Goal: Task Accomplishment & Management: Manage account settings

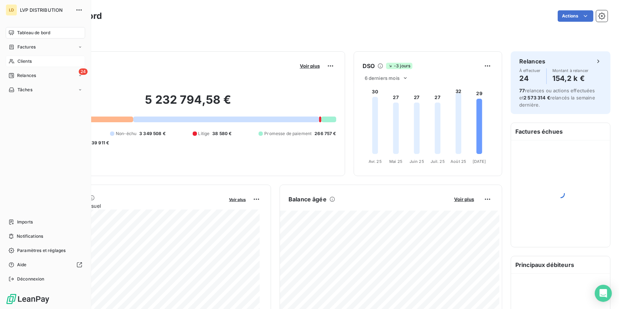
click at [16, 61] on div "Clients" at bounding box center [45, 61] width 79 height 11
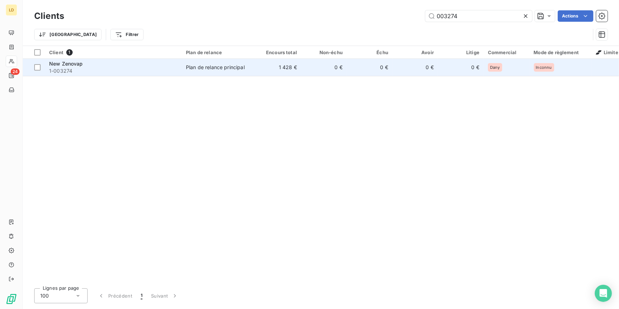
type input "003274"
click at [257, 71] on td "1 428 €" at bounding box center [279, 67] width 46 height 17
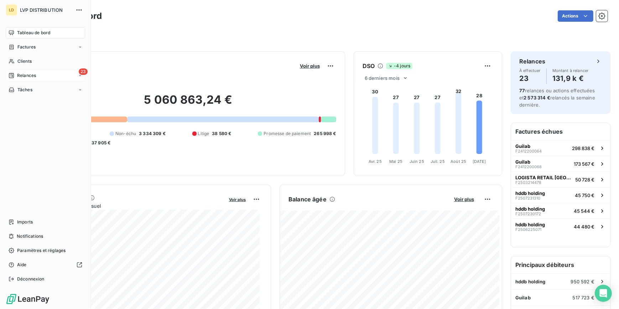
click at [23, 76] on span "Relances" at bounding box center [26, 75] width 19 height 6
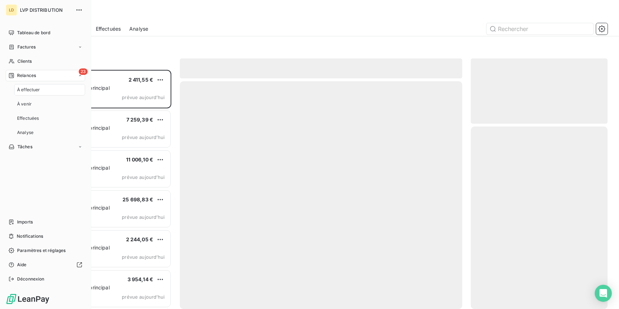
scroll to position [234, 132]
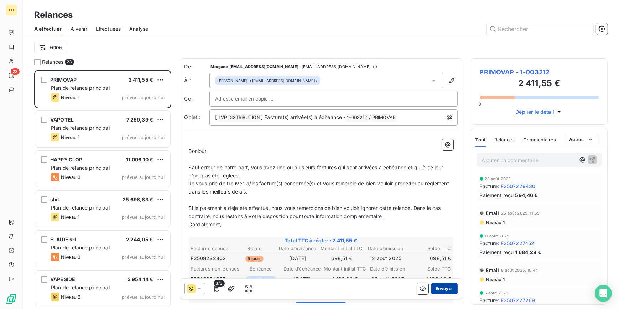
click at [442, 290] on button "Envoyer" at bounding box center [444, 288] width 26 height 11
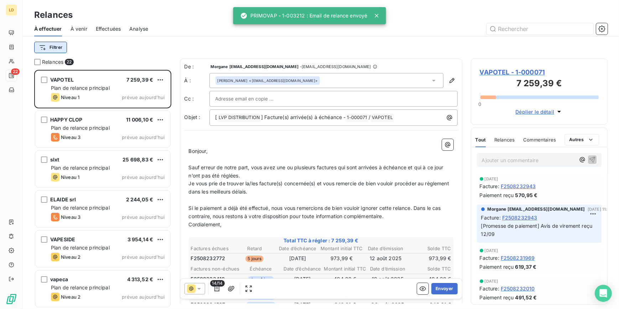
click at [64, 47] on html "LD 22 Relances À effectuer À venir Effectuées Analyse Filtrer Relances 22 VAPOT…" at bounding box center [309, 154] width 619 height 309
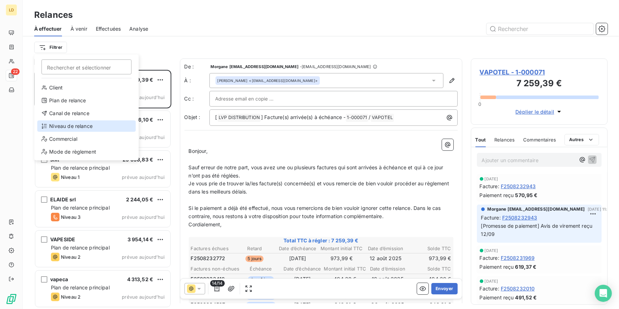
click at [81, 126] on div "Niveau de relance" at bounding box center [86, 125] width 99 height 11
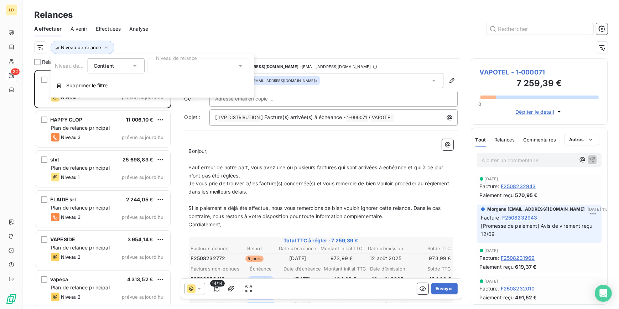
click at [169, 67] on div at bounding box center [198, 65] width 103 height 15
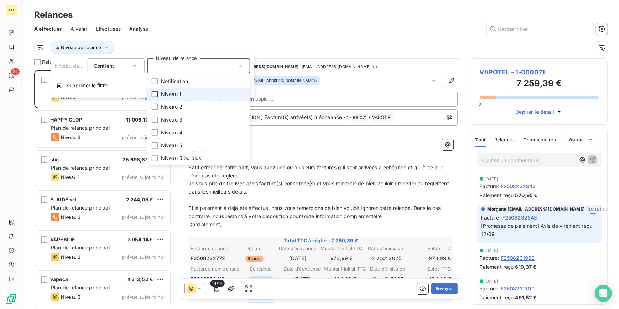
click at [157, 94] on div at bounding box center [155, 94] width 6 height 6
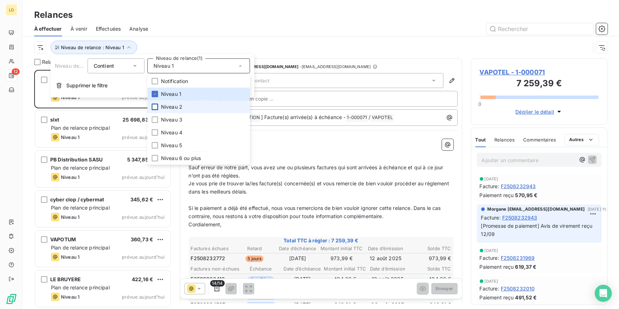
click at [152, 104] on div at bounding box center [155, 107] width 6 height 6
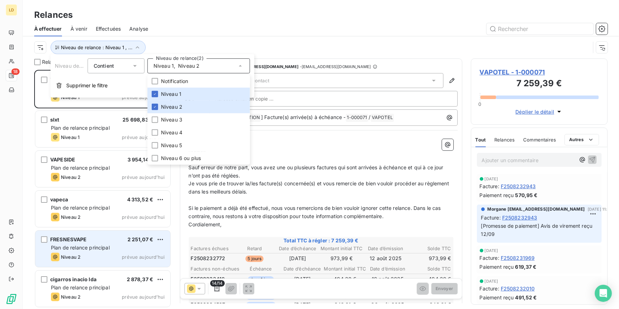
scroll to position [234, 132]
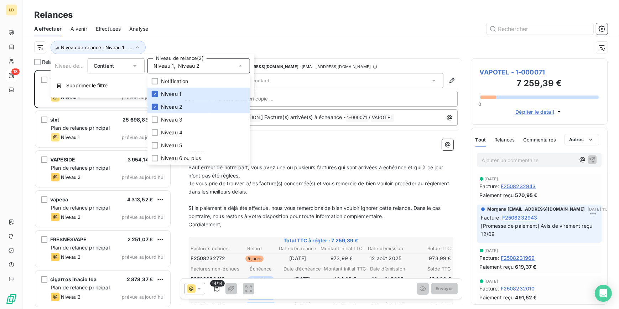
click at [170, 29] on div at bounding box center [382, 28] width 451 height 11
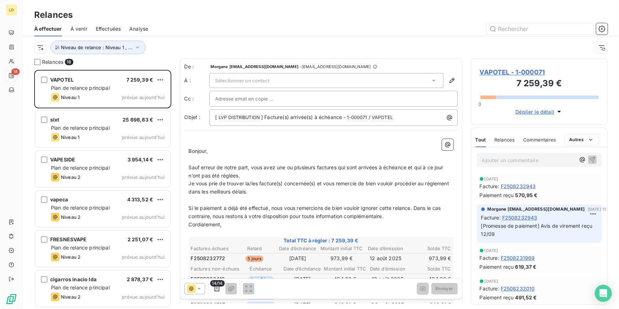
click at [273, 76] on div "Sélectionner un contact" at bounding box center [326, 80] width 234 height 15
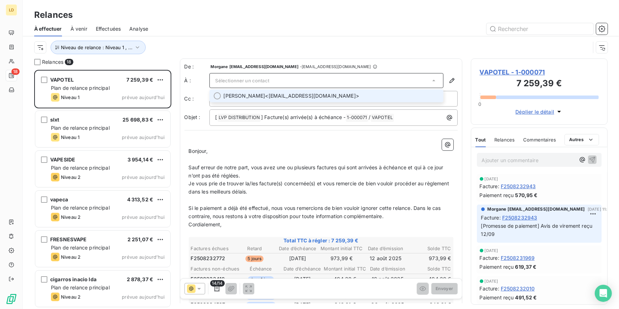
click at [264, 94] on span "[PERSON_NAME] <[EMAIL_ADDRESS][DOMAIN_NAME]>" at bounding box center [332, 95] width 216 height 7
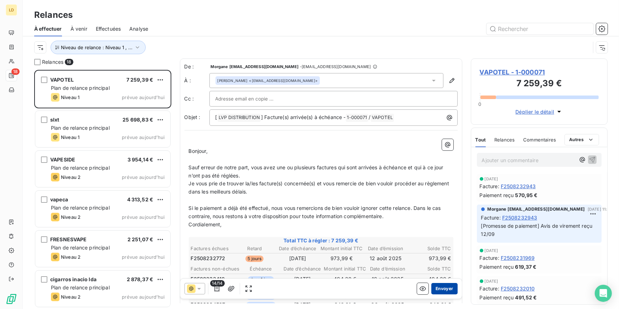
click at [443, 285] on button "Envoyer" at bounding box center [444, 288] width 26 height 11
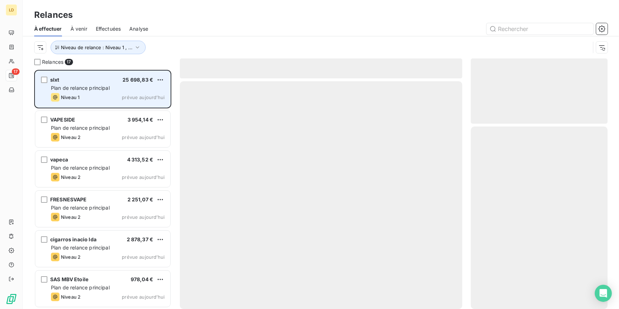
click at [95, 85] on span "Plan de relance principal" at bounding box center [80, 88] width 59 height 6
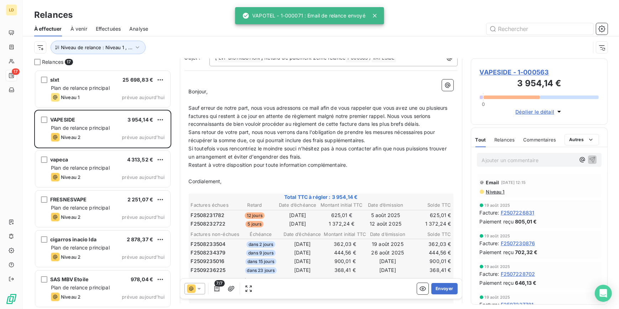
scroll to position [65, 0]
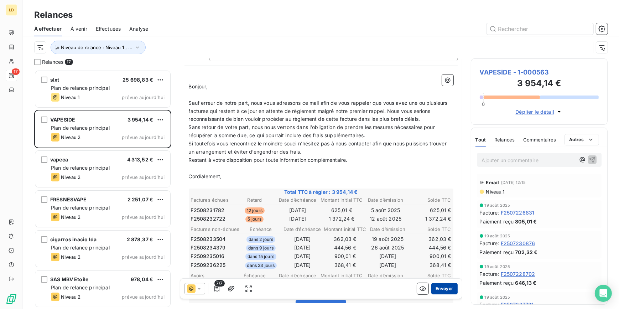
click at [440, 287] on button "Envoyer" at bounding box center [444, 288] width 26 height 11
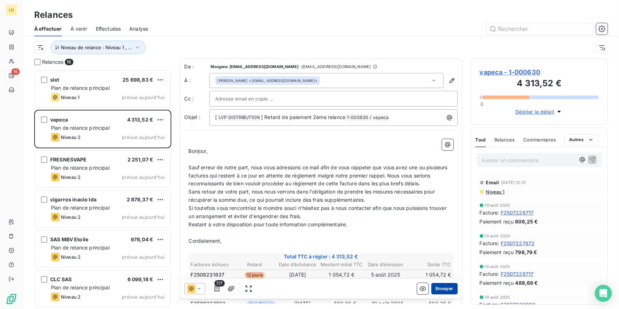
click at [446, 286] on button "Envoyer" at bounding box center [444, 288] width 26 height 11
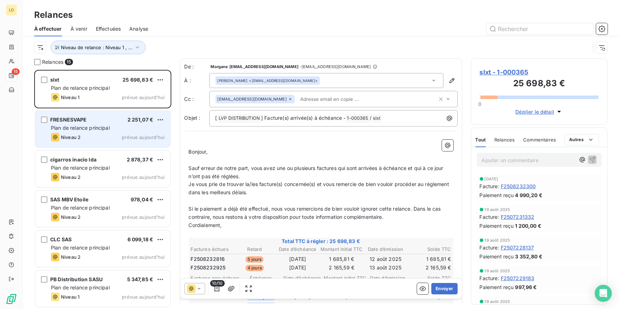
drag, startPoint x: 82, startPoint y: 119, endPoint x: 86, endPoint y: 119, distance: 4.6
click at [82, 119] on span "FRESNESVAPE" at bounding box center [68, 119] width 37 height 6
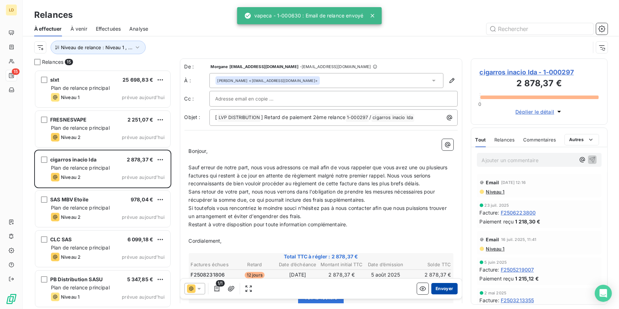
click at [443, 286] on button "Envoyer" at bounding box center [444, 288] width 26 height 11
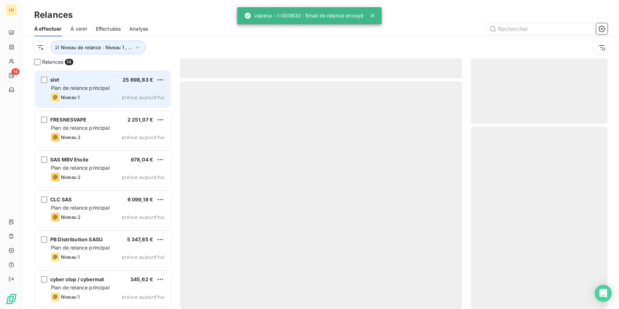
click at [113, 78] on div "slxt 25 698,83 €" at bounding box center [108, 80] width 114 height 6
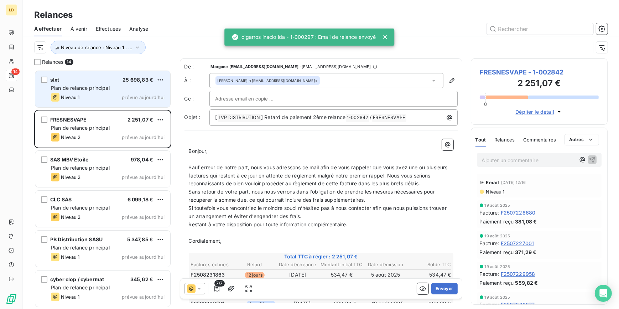
click at [86, 89] on span "Plan de relance principal" at bounding box center [80, 88] width 59 height 6
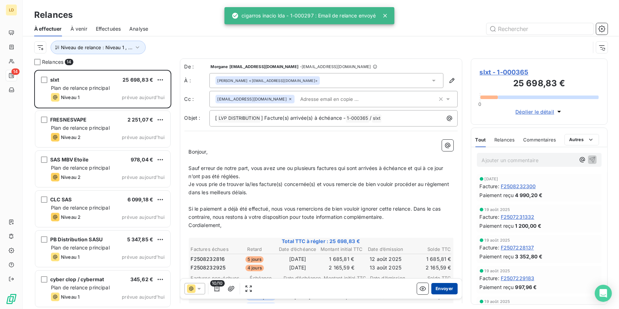
click at [435, 288] on button "Envoyer" at bounding box center [444, 288] width 26 height 11
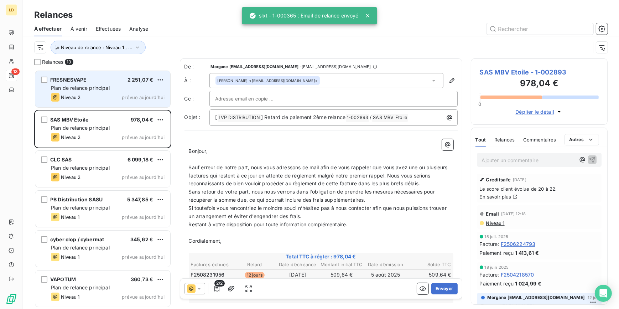
click at [82, 87] on span "Plan de relance principal" at bounding box center [80, 88] width 59 height 6
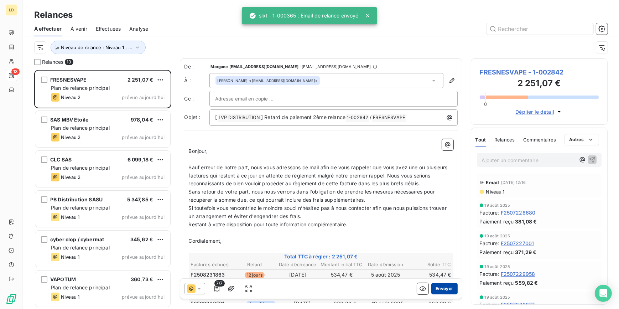
click at [440, 290] on button "Envoyer" at bounding box center [444, 288] width 26 height 11
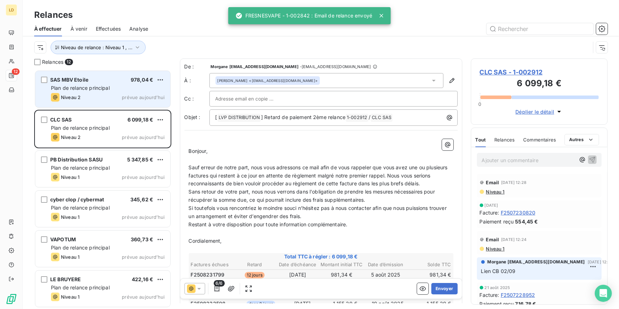
click at [105, 88] on span "Plan de relance principal" at bounding box center [80, 88] width 59 height 6
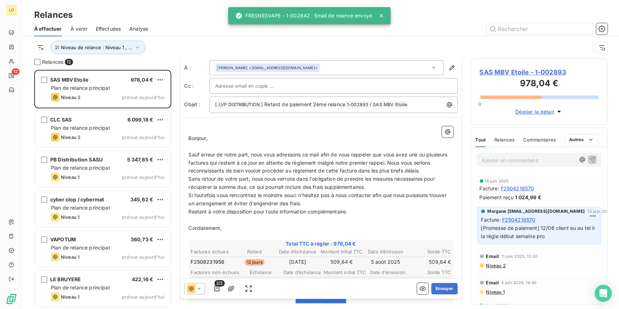
scroll to position [43, 0]
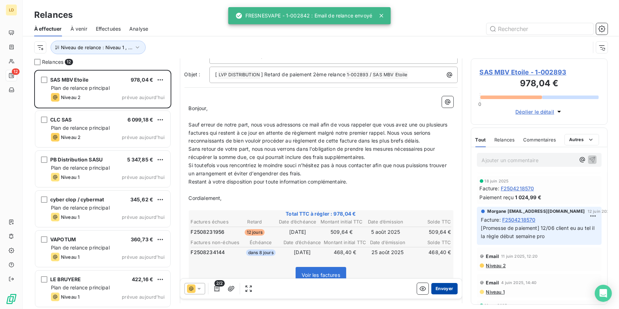
click at [448, 285] on button "Envoyer" at bounding box center [444, 288] width 26 height 11
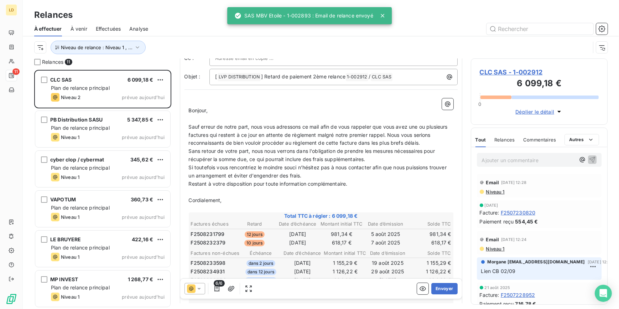
scroll to position [43, 0]
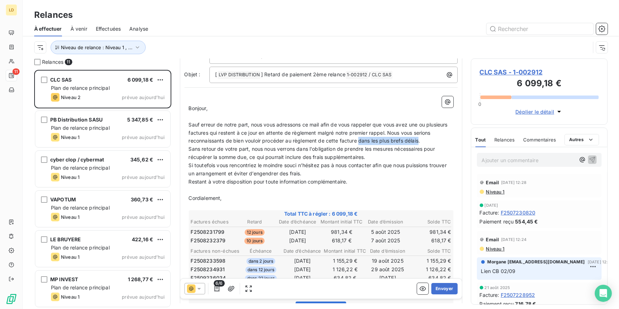
drag, startPoint x: 380, startPoint y: 141, endPoint x: 440, endPoint y: 142, distance: 60.2
click at [440, 142] on span "Sauf erreur de notre part, nous vous adressons ce mail afin de vous rappeler qu…" at bounding box center [319, 132] width 260 height 22
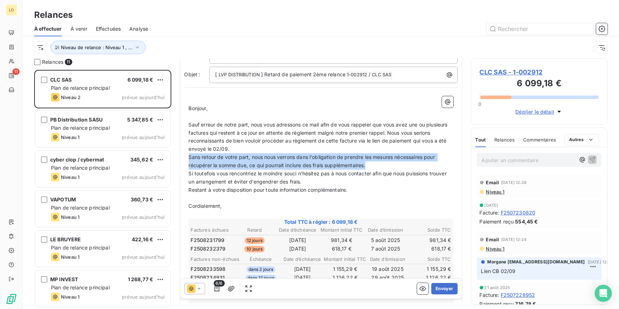
drag, startPoint x: 296, startPoint y: 164, endPoint x: 181, endPoint y: 160, distance: 114.8
click at [181, 160] on div "De : Morgane [EMAIL_ADDRESS][DOMAIN_NAME] - [DOMAIN_NAME][EMAIL_ADDRESS][DOMAIN…" at bounding box center [321, 206] width 282 height 381
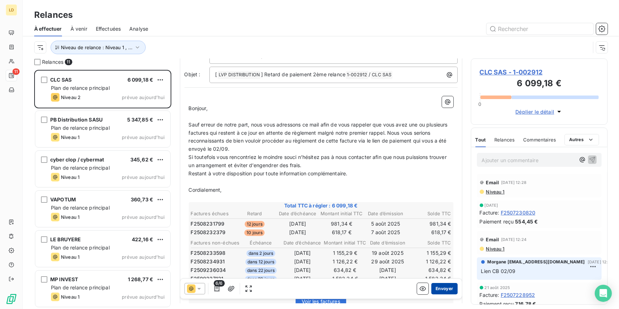
click at [445, 289] on button "Envoyer" at bounding box center [444, 288] width 26 height 11
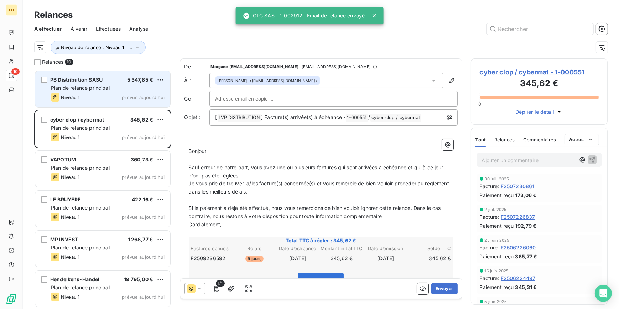
click at [95, 88] on span "Plan de relance principal" at bounding box center [80, 88] width 59 height 6
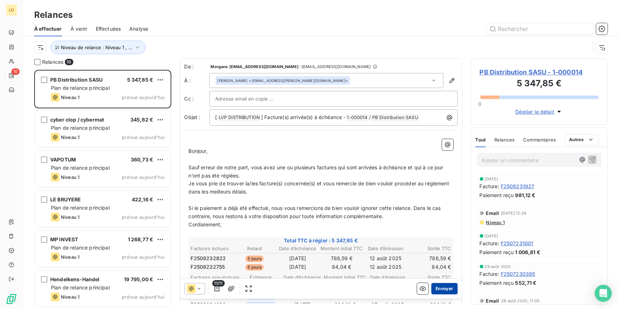
click at [443, 289] on button "Envoyer" at bounding box center [444, 288] width 26 height 11
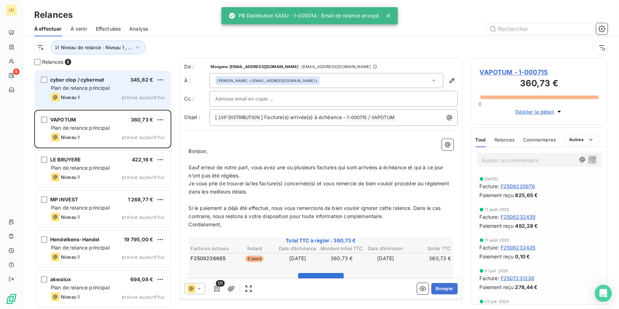
click at [107, 90] on span "Plan de relance principal" at bounding box center [80, 88] width 59 height 6
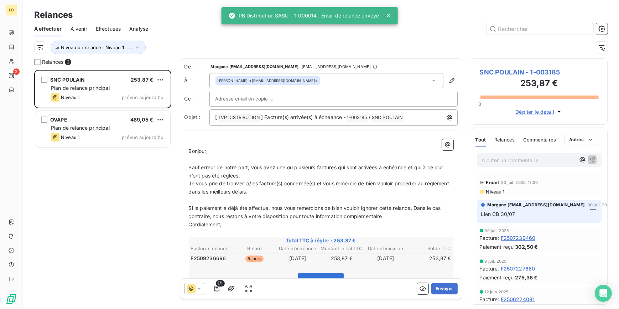
click at [514, 157] on p "Ajouter un commentaire ﻿" at bounding box center [529, 160] width 94 height 9
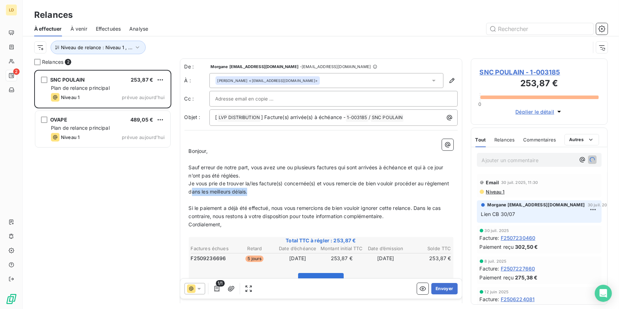
drag, startPoint x: 284, startPoint y: 192, endPoint x: 217, endPoint y: 194, distance: 66.3
click at [217, 194] on p "Je vous prie de trouver la/les facture(s) concernée(s) et vous remercie de bien…" at bounding box center [321, 188] width 265 height 16
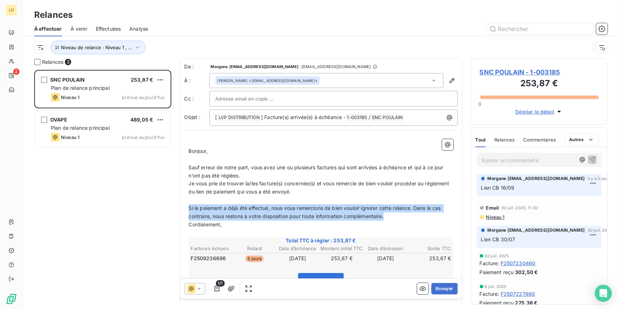
drag, startPoint x: 398, startPoint y: 213, endPoint x: 180, endPoint y: 207, distance: 217.4
click at [180, 208] on div "De : Morgane [EMAIL_ADDRESS][DOMAIN_NAME] - [DOMAIN_NAME][EMAIL_ADDRESS][DOMAIN…" at bounding box center [321, 217] width 282 height 318
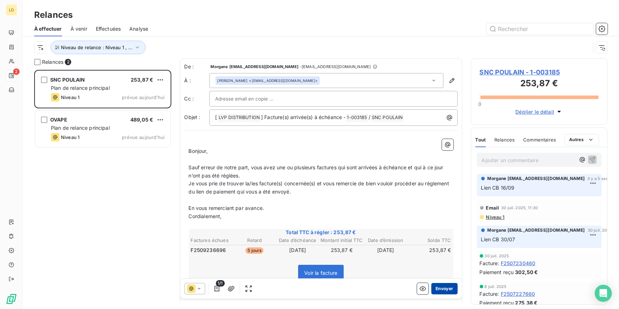
click at [435, 292] on button "Envoyer" at bounding box center [444, 288] width 26 height 11
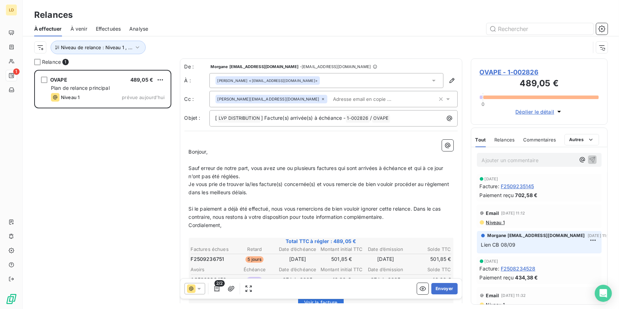
click at [524, 161] on p "Ajouter un commentaire ﻿" at bounding box center [529, 160] width 94 height 9
drag, startPoint x: 279, startPoint y: 190, endPoint x: 218, endPoint y: 193, distance: 61.7
click at [218, 193] on p "Je vous prie de trouver la/les facture(s) concernée(s) et vous remercie de bien…" at bounding box center [321, 188] width 265 height 16
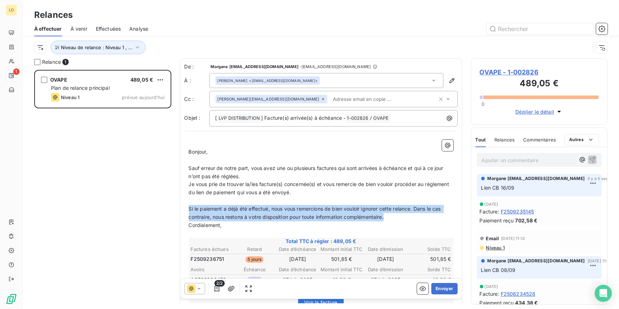
drag, startPoint x: 392, startPoint y: 219, endPoint x: 183, endPoint y: 208, distance: 209.4
click at [183, 208] on div "De : Morgane [EMAIL_ADDRESS][DOMAIN_NAME] - [DOMAIN_NAME][EMAIL_ADDRESS][DOMAIN…" at bounding box center [321, 227] width 282 height 339
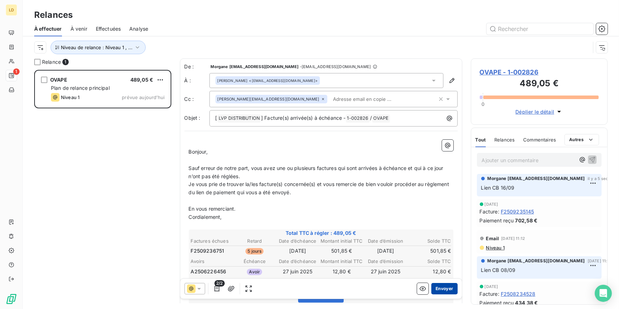
click at [447, 288] on button "Envoyer" at bounding box center [444, 288] width 26 height 11
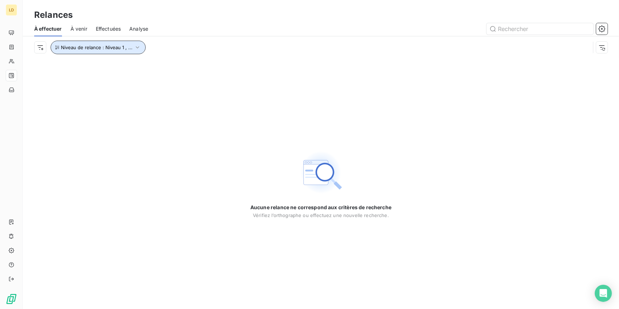
click at [104, 47] on span "Niveau de relance : Niveau 1 , ..." at bounding box center [97, 48] width 72 height 6
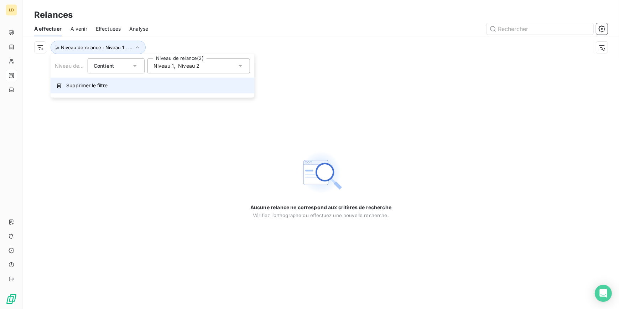
click at [89, 85] on span "Supprimer le filtre" at bounding box center [86, 85] width 41 height 7
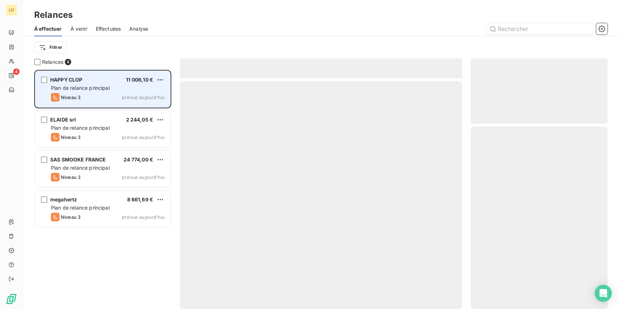
scroll to position [234, 132]
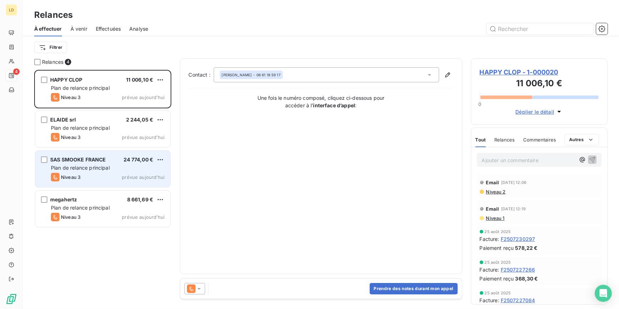
click at [104, 159] on span "SAS SMOOKE FRANCE" at bounding box center [78, 159] width 56 height 6
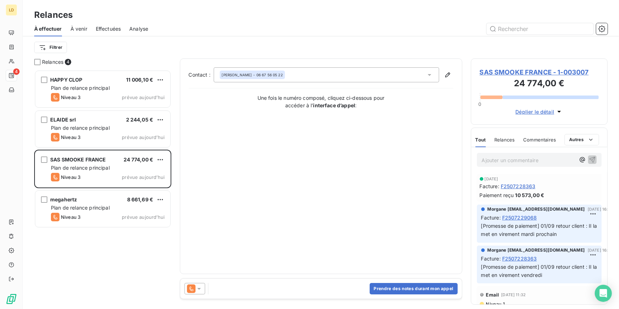
click at [499, 72] on span "SAS SMOOKE FRANCE - 1-003007" at bounding box center [539, 72] width 119 height 10
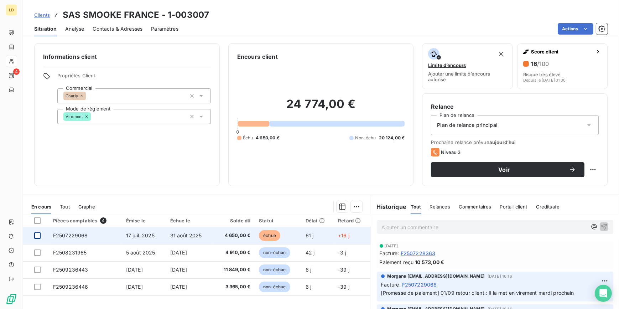
click at [37, 235] on div at bounding box center [37, 235] width 6 height 6
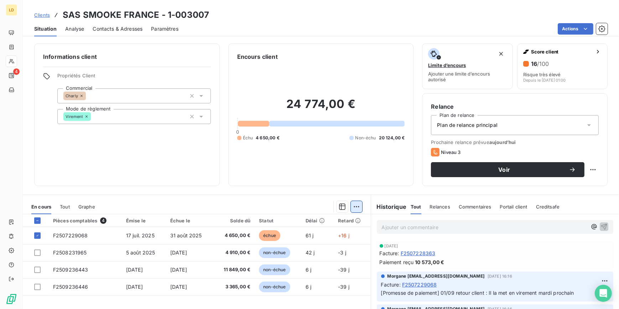
click at [357, 205] on html "LD 4 Clients SAS SMOOKE FRANCE - 1-003007 Situation Analyse Contacts & Adresses…" at bounding box center [309, 154] width 619 height 309
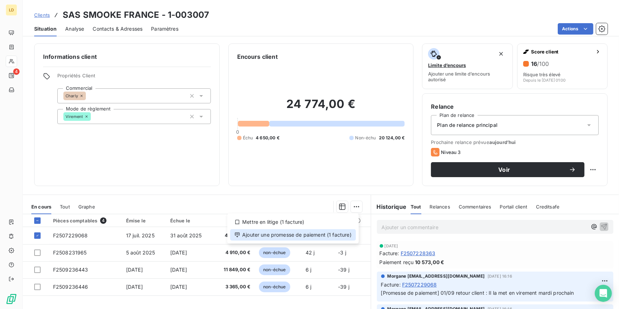
click at [329, 237] on div "Ajouter une promesse de paiement (1 facture)" at bounding box center [293, 234] width 126 height 11
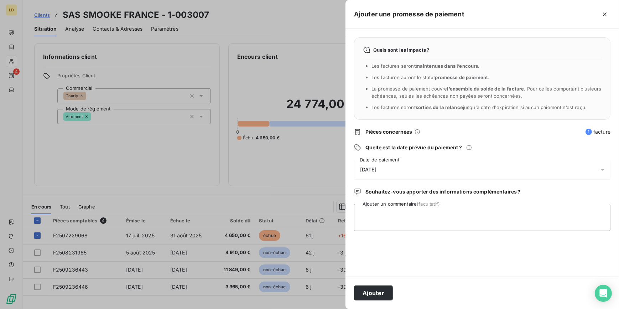
click at [374, 169] on span "[DATE]" at bounding box center [368, 170] width 16 height 6
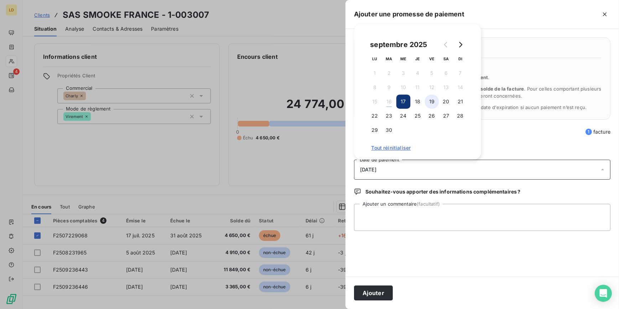
click at [438, 104] on button "19" at bounding box center [432, 101] width 14 height 14
click at [389, 228] on textarea "Ajouter un commentaire (facultatif)" at bounding box center [482, 217] width 256 height 27
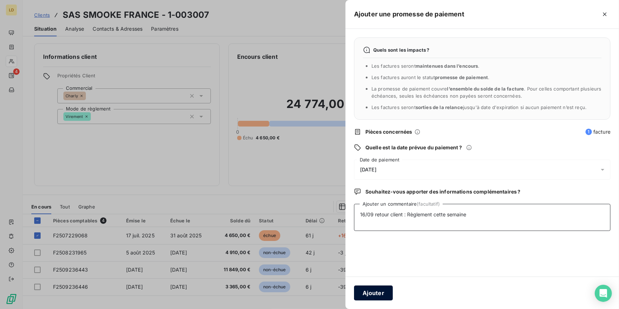
type textarea "16/09 retour client : Règlement cette semaine"
click at [383, 287] on button "Ajouter" at bounding box center [373, 292] width 39 height 15
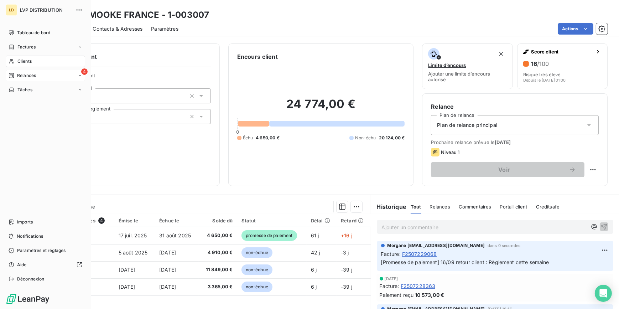
click at [33, 75] on span "Relances" at bounding box center [26, 75] width 19 height 6
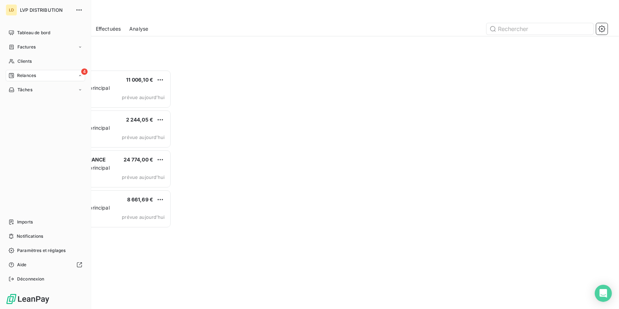
scroll to position [234, 132]
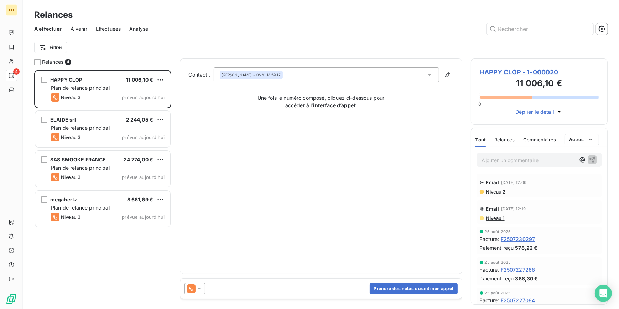
click at [197, 291] on icon at bounding box center [199, 288] width 7 height 7
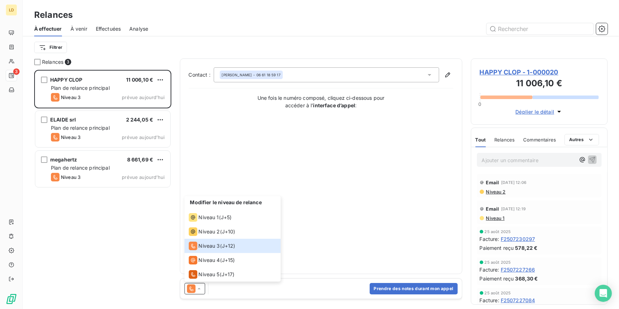
click at [379, 215] on div "Contact : [PERSON_NAME] - 06 61 18 59 17 Une fois le numéro composé, cliquez ci…" at bounding box center [321, 166] width 265 height 198
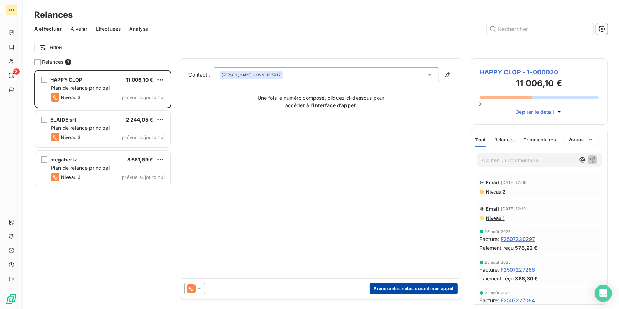
click at [408, 287] on button "Prendre des notes durant mon appel" at bounding box center [414, 288] width 88 height 11
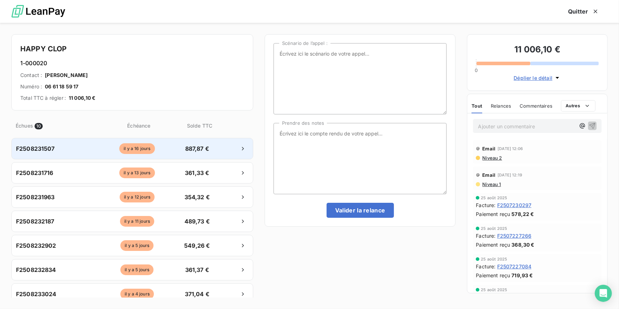
scroll to position [0, 0]
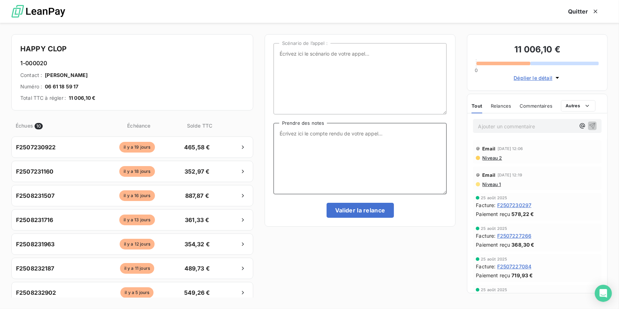
click at [323, 148] on textarea "Prendre des notes" at bounding box center [360, 158] width 173 height 71
click at [396, 164] on textarea "Prendre des notes" at bounding box center [360, 158] width 173 height 71
type textarea "Message tel laissé"
click at [359, 207] on button "Valider la relance" at bounding box center [360, 210] width 67 height 15
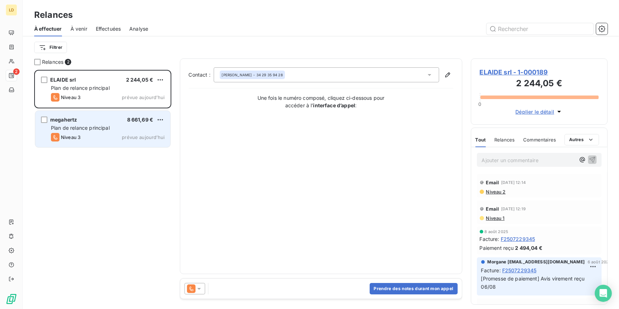
click at [117, 129] on div "Plan de relance principal" at bounding box center [108, 127] width 114 height 7
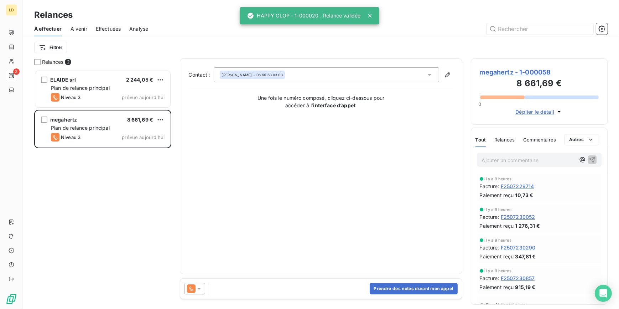
click at [189, 294] on div at bounding box center [195, 288] width 21 height 11
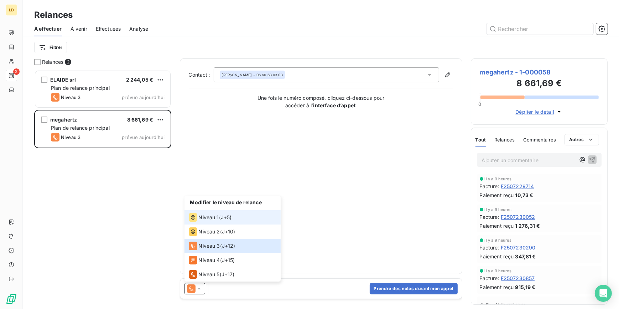
click at [214, 221] on div "Niveau 1" at bounding box center [204, 217] width 30 height 9
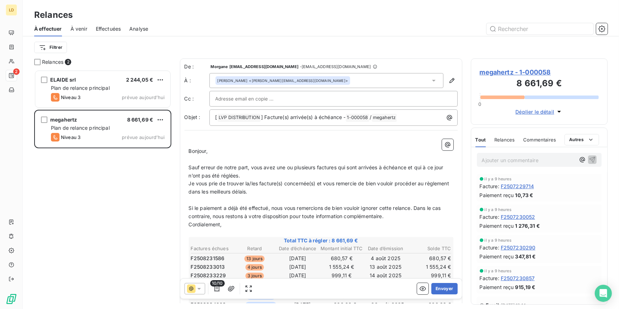
click at [197, 288] on icon at bounding box center [199, 288] width 7 height 7
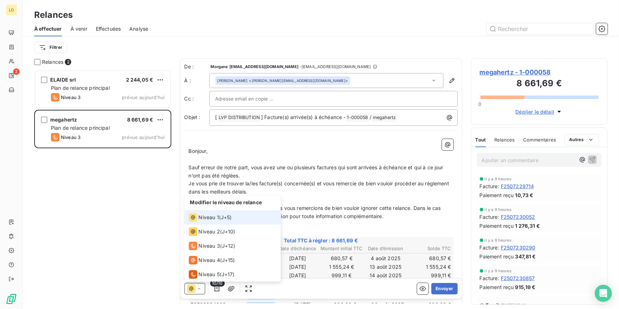
click at [209, 216] on span "Niveau 1" at bounding box center [209, 217] width 20 height 7
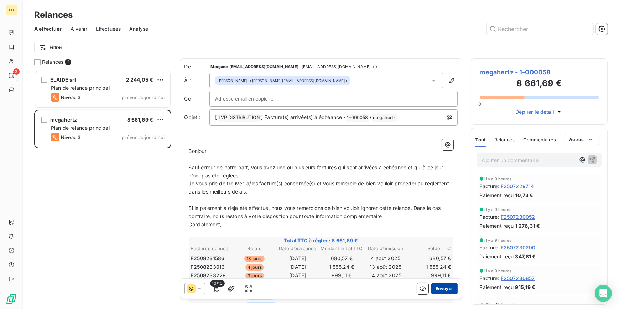
click at [448, 291] on button "Envoyer" at bounding box center [444, 288] width 26 height 11
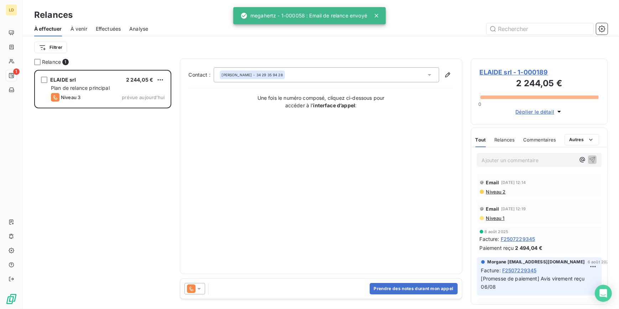
click at [188, 287] on icon at bounding box center [191, 288] width 9 height 9
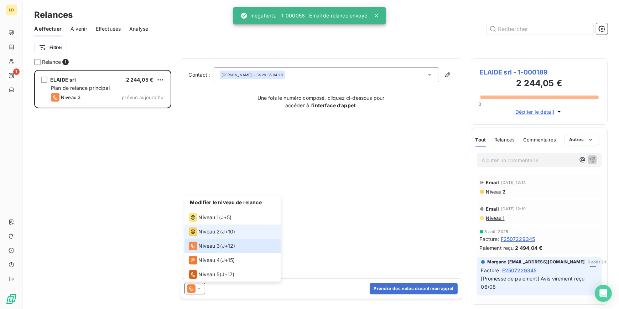
click at [207, 229] on span "Niveau 2" at bounding box center [209, 231] width 21 height 7
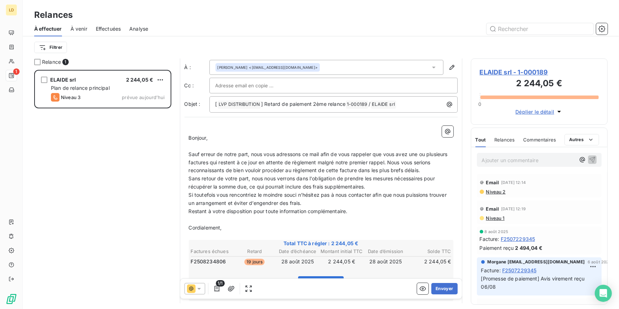
scroll to position [65, 0]
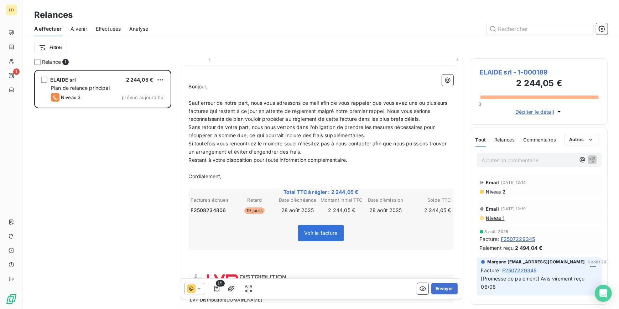
click at [199, 292] on icon at bounding box center [199, 288] width 7 height 7
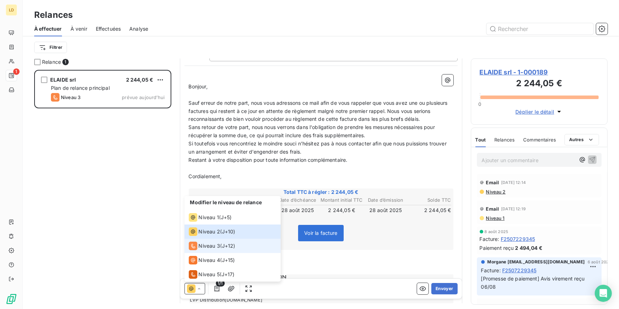
click at [203, 247] on span "Niveau 3" at bounding box center [209, 245] width 21 height 7
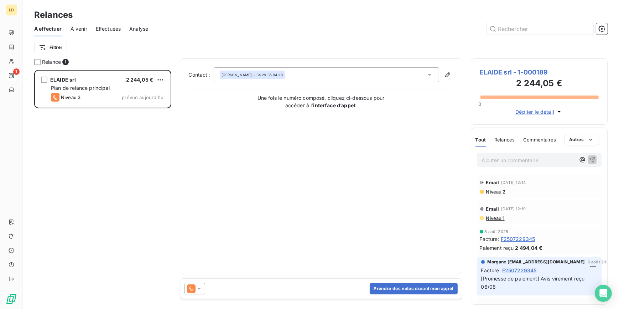
click at [197, 291] on icon at bounding box center [199, 288] width 7 height 7
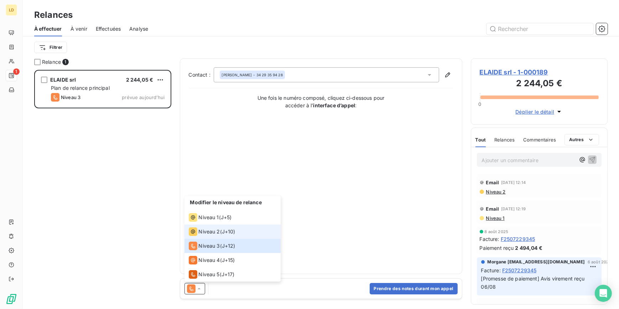
click at [214, 230] on span "Niveau 2" at bounding box center [209, 231] width 21 height 7
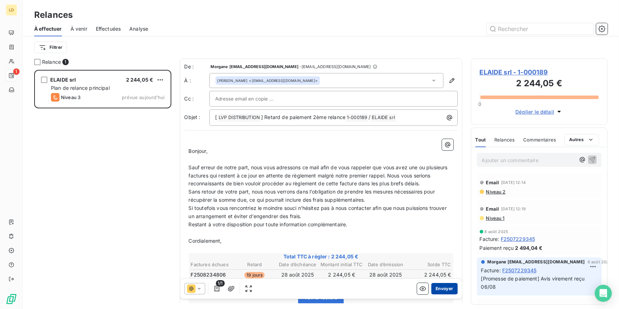
click at [437, 287] on button "Envoyer" at bounding box center [444, 288] width 26 height 11
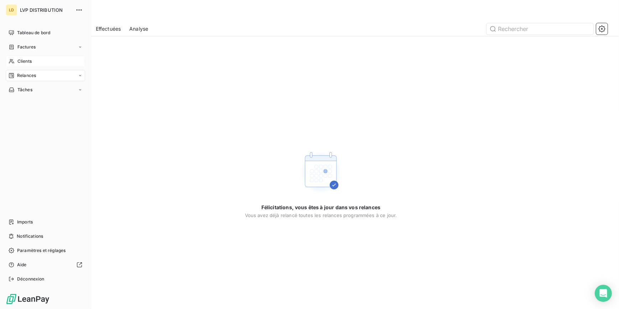
click at [16, 56] on div "Clients" at bounding box center [45, 61] width 79 height 11
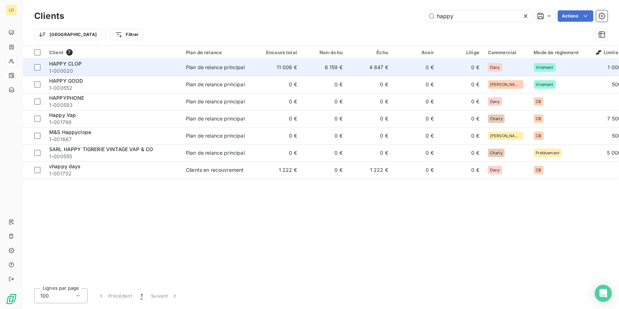
type input "happy"
click at [110, 60] on div "HAPPY CLOP" at bounding box center [113, 63] width 128 height 7
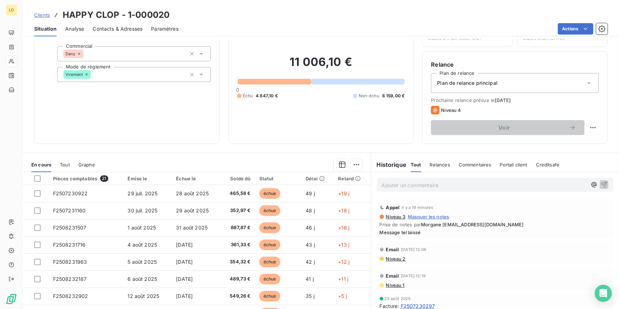
scroll to position [43, 0]
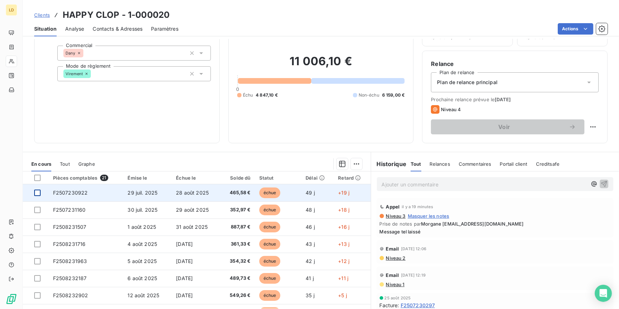
click at [37, 190] on div at bounding box center [37, 193] width 6 height 6
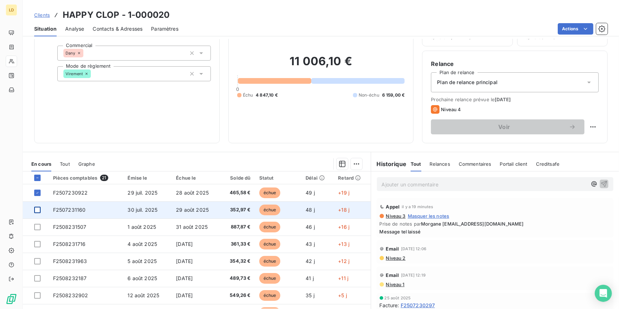
click at [37, 209] on div at bounding box center [37, 210] width 6 height 6
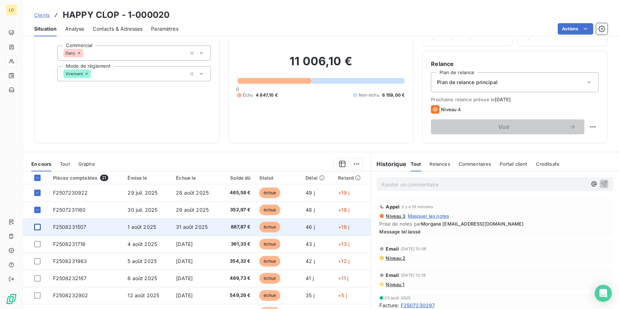
click at [38, 226] on div at bounding box center [37, 227] width 6 height 6
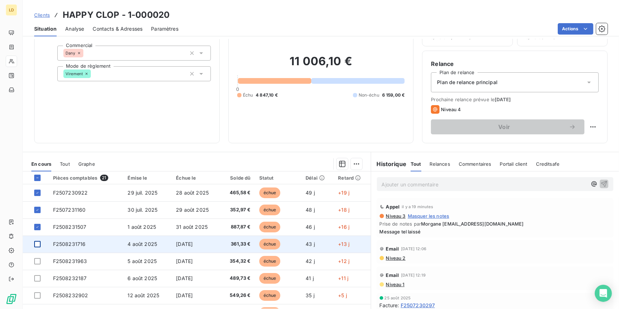
click at [36, 244] on div at bounding box center [37, 244] width 6 height 6
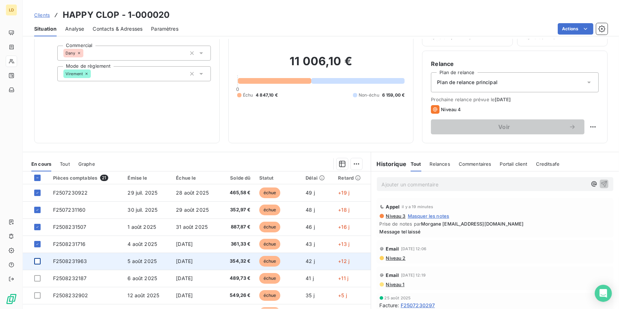
click at [38, 261] on div at bounding box center [37, 261] width 6 height 6
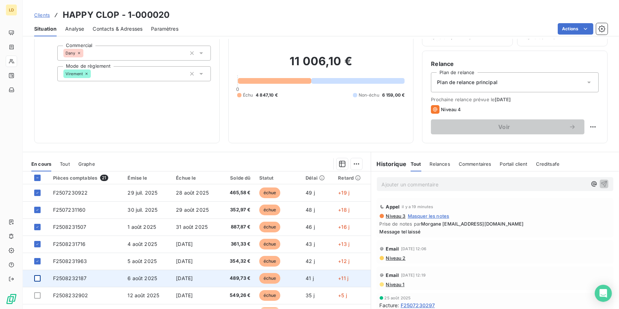
click at [37, 278] on div at bounding box center [37, 278] width 6 height 6
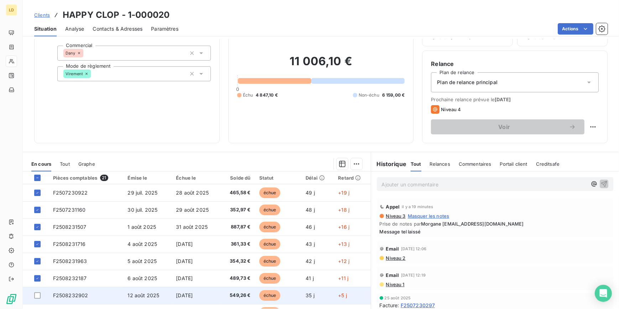
click at [39, 299] on td at bounding box center [36, 295] width 26 height 17
click at [37, 294] on div at bounding box center [37, 295] width 6 height 6
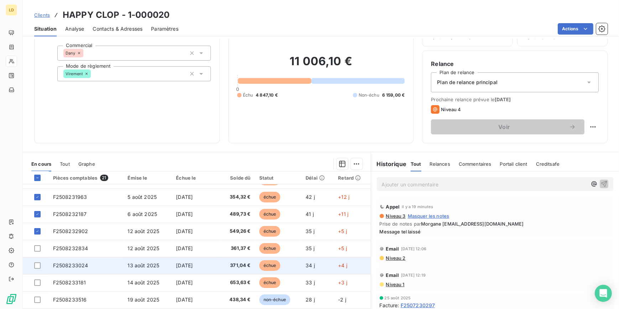
scroll to position [64, 0]
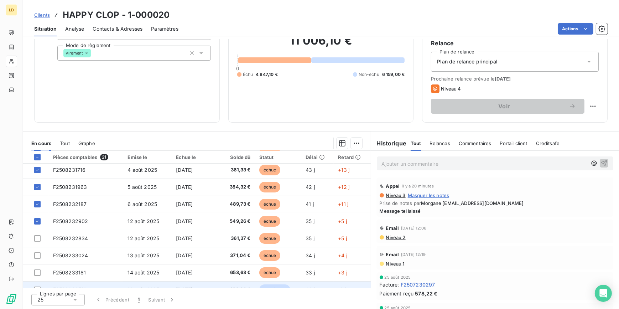
scroll to position [64, 0]
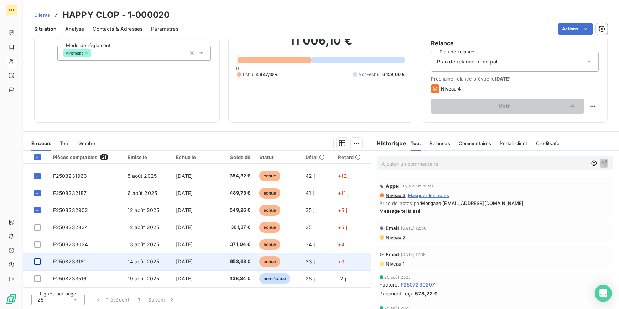
click at [37, 264] on div at bounding box center [37, 261] width 6 height 6
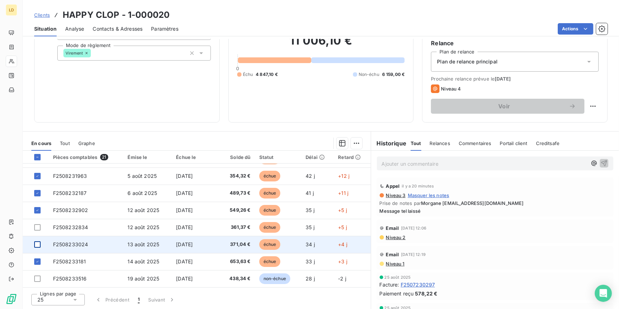
click at [38, 243] on div at bounding box center [37, 244] width 6 height 6
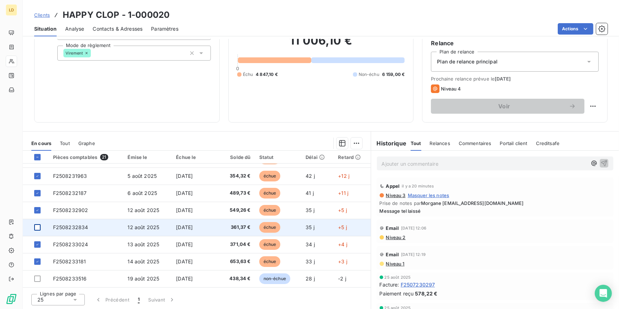
click at [38, 227] on div at bounding box center [37, 227] width 6 height 6
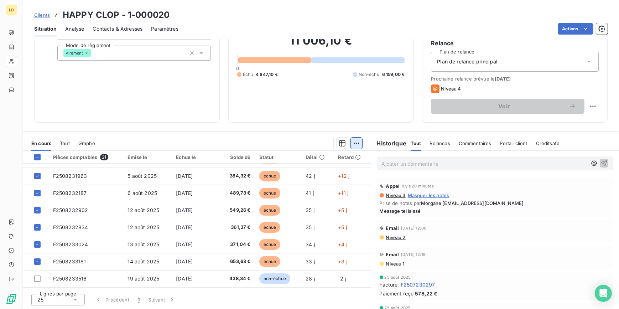
click at [356, 139] on html "LD Clients HAPPY CLOP - 1-000020 Situation Analyse Contacts & Adresses Paramètr…" at bounding box center [309, 154] width 619 height 309
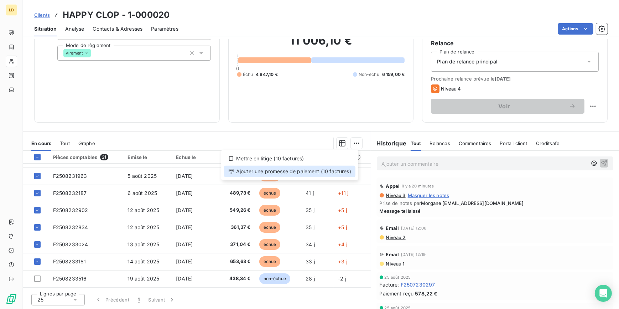
click at [327, 174] on div "Ajouter une promesse de paiement (10 factures)" at bounding box center [289, 171] width 131 height 11
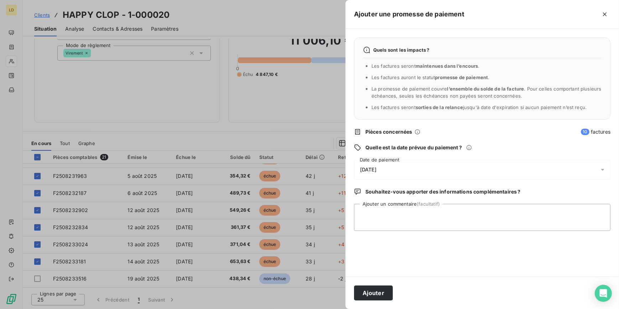
click at [377, 160] on div "[DATE]" at bounding box center [482, 170] width 256 height 20
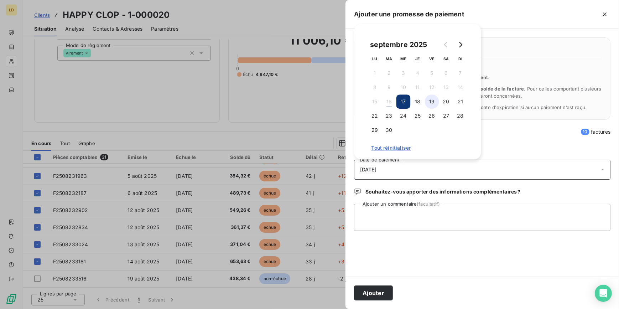
click at [432, 102] on button "19" at bounding box center [432, 101] width 14 height 14
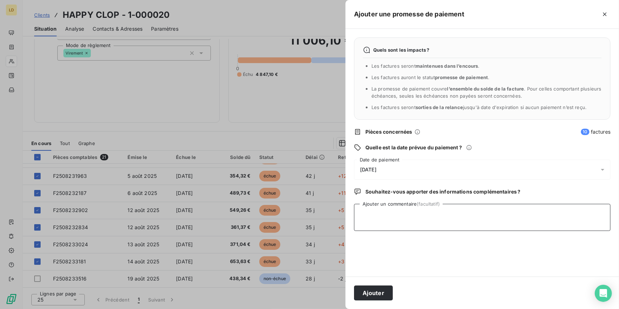
click at [381, 221] on textarea "Ajouter un commentaire (facultatif)" at bounding box center [482, 217] width 256 height 27
type textarea "Avis de virement reçu 16/09"
click at [381, 296] on button "Ajouter" at bounding box center [373, 292] width 39 height 15
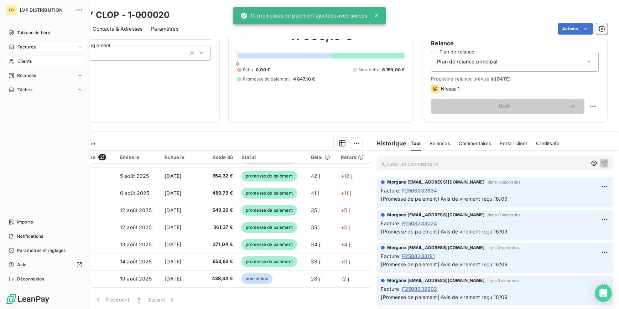
click at [32, 41] on div "Factures" at bounding box center [45, 46] width 79 height 11
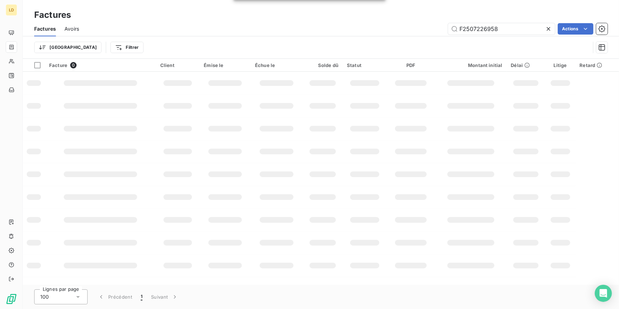
drag, startPoint x: 475, startPoint y: 24, endPoint x: 403, endPoint y: 28, distance: 72.8
click at [414, 24] on div "F2507226958 Actions" at bounding box center [348, 28] width 520 height 11
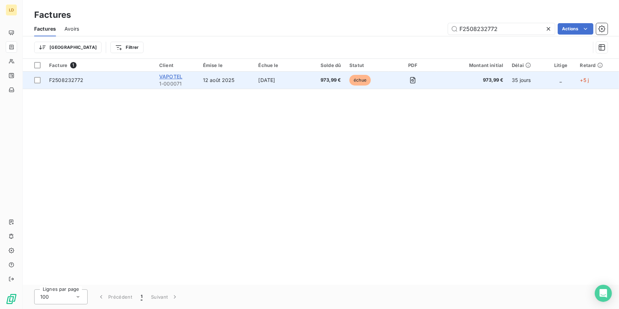
type input "F2508232772"
click at [163, 75] on span "VAPOTEL" at bounding box center [170, 76] width 23 height 6
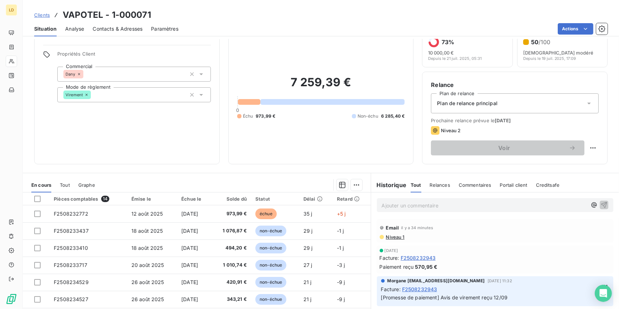
scroll to position [43, 0]
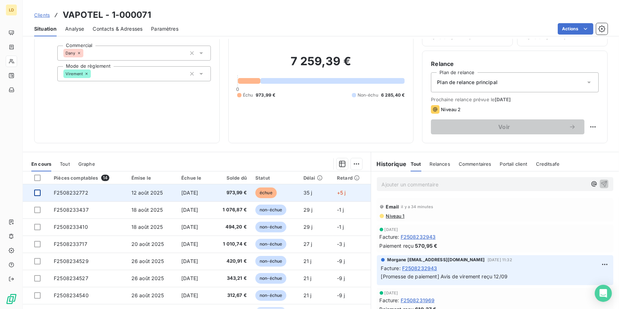
click at [38, 192] on div at bounding box center [37, 193] width 6 height 6
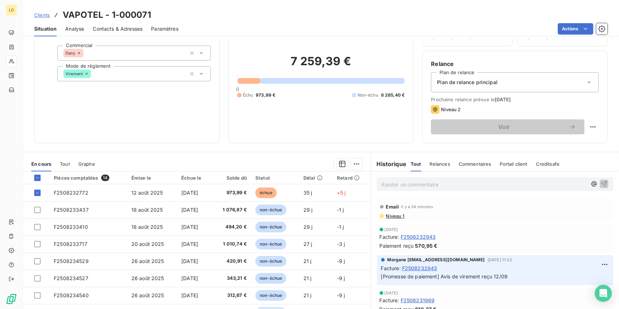
click at [354, 165] on html "LD Clients VAPOTEL - 1-000071 Situation Analyse Contacts & Adresses Paramètres …" at bounding box center [309, 154] width 619 height 309
click at [336, 190] on div "Ajouter une promesse de paiement (1 facture)" at bounding box center [293, 191] width 126 height 11
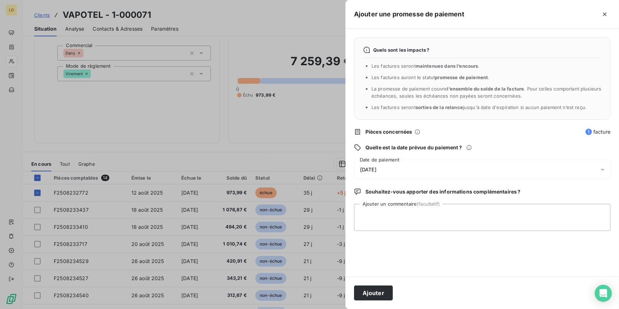
click at [376, 158] on div "Quels sont les impacts ? Les factures seront maintenues dans l’encours . Les fa…" at bounding box center [483, 153] width 274 height 248
click at [377, 164] on div "[DATE]" at bounding box center [482, 170] width 256 height 20
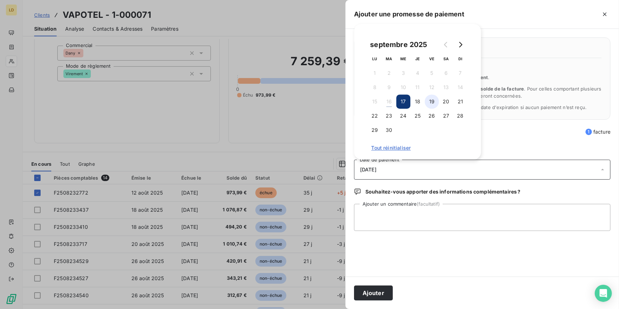
drag, startPoint x: 377, startPoint y: 164, endPoint x: 427, endPoint y: 104, distance: 78.6
click at [427, 104] on button "19" at bounding box center [432, 101] width 14 height 14
click at [397, 232] on div "Quels sont les impacts ? Les factures seront maintenues dans l’encours . Les fa…" at bounding box center [483, 153] width 274 height 248
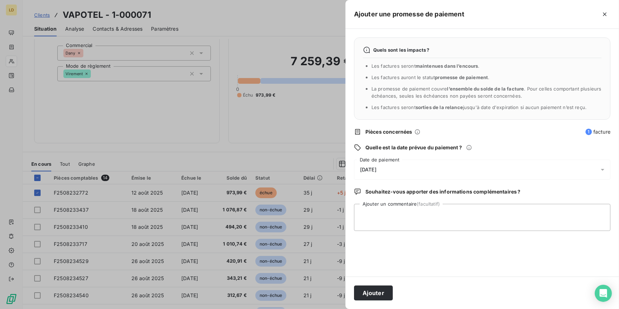
click at [374, 174] on div "[DATE]" at bounding box center [482, 170] width 256 height 20
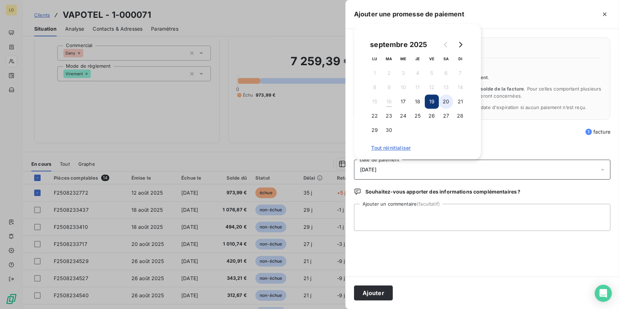
click at [442, 104] on button "20" at bounding box center [446, 101] width 14 height 14
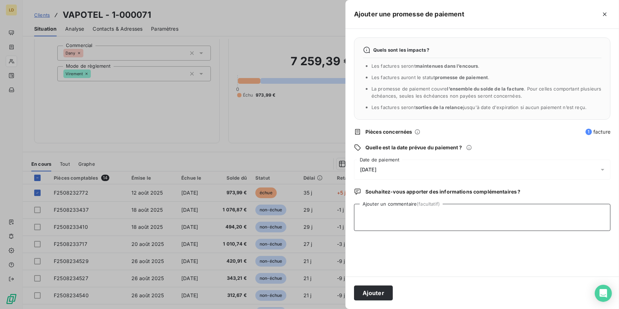
click at [408, 227] on textarea "Ajouter un commentaire (facultatif)" at bounding box center [482, 217] width 256 height 27
type textarea "Avis de virement reçu 16/09"
click at [372, 298] on button "Ajouter" at bounding box center [373, 292] width 39 height 15
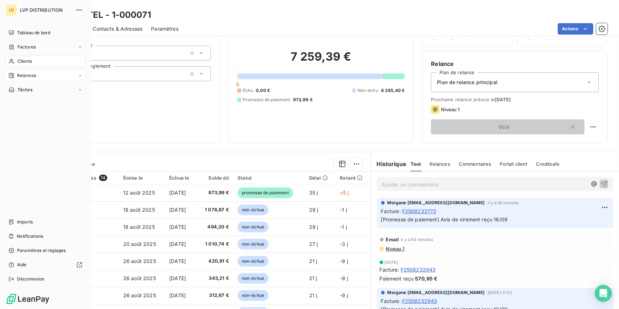
click at [32, 74] on span "Relances" at bounding box center [26, 75] width 19 height 6
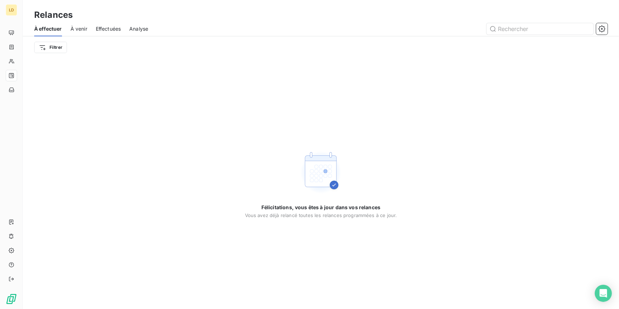
click at [118, 28] on span "Effectuées" at bounding box center [108, 28] width 25 height 7
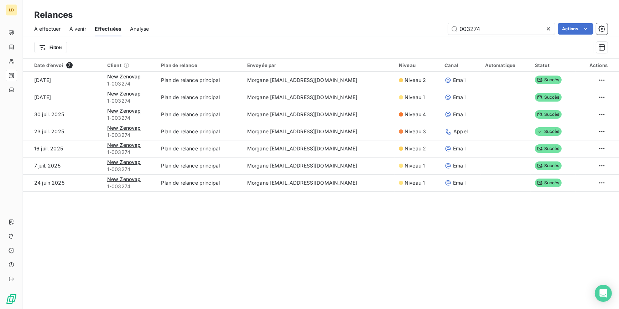
drag, startPoint x: 461, startPoint y: 27, endPoint x: 348, endPoint y: 10, distance: 114.6
click at [399, 20] on div "Relances À effectuer À venir Effectuées Analyse 003274 Actions Filtrer" at bounding box center [321, 29] width 596 height 58
click at [479, 31] on input "text" at bounding box center [501, 28] width 107 height 11
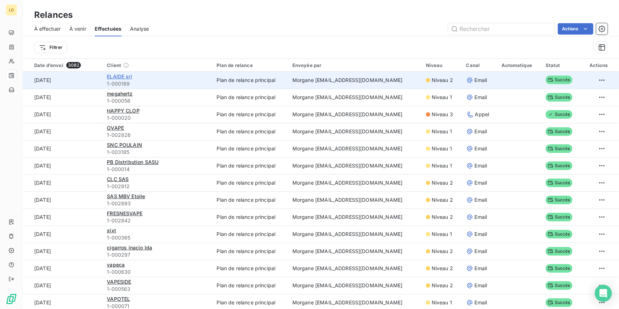
click at [125, 76] on span "ELAIDE srl" at bounding box center [119, 76] width 25 height 6
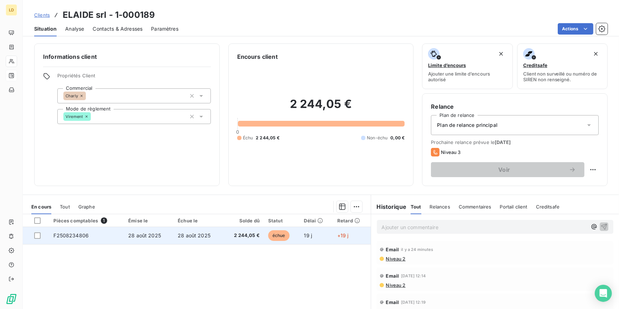
click at [174, 233] on td "28 août 2025" at bounding box center [198, 235] width 50 height 17
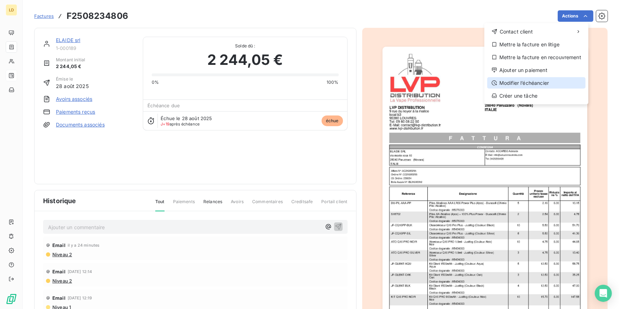
click at [551, 79] on div "Modifier l’échéancier" at bounding box center [536, 82] width 98 height 11
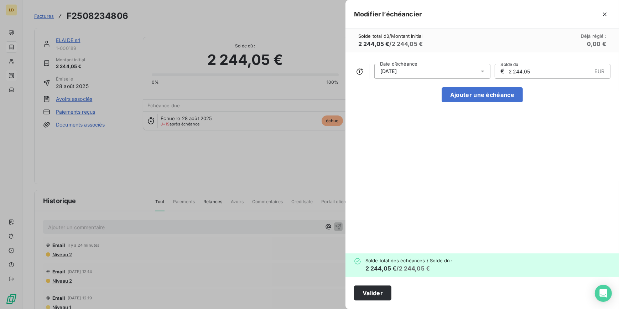
click at [455, 68] on div "[DATE]" at bounding box center [432, 71] width 116 height 15
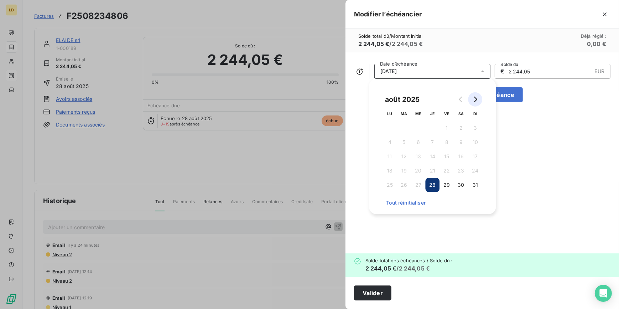
click at [474, 99] on icon "Go to next month" at bounding box center [475, 100] width 6 height 6
drag, startPoint x: 473, startPoint y: 171, endPoint x: 414, endPoint y: 208, distance: 70.3
click at [473, 171] on button "28" at bounding box center [475, 171] width 14 height 14
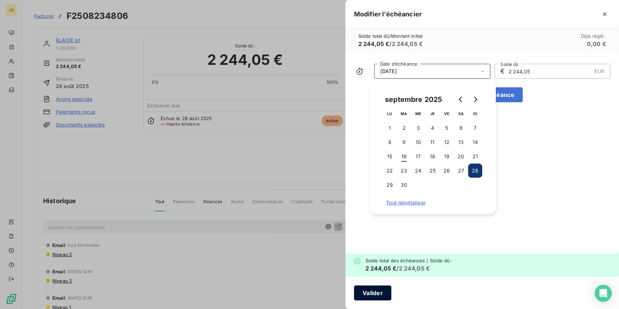
drag, startPoint x: 373, startPoint y: 290, endPoint x: 373, endPoint y: 296, distance: 5.3
click at [373, 296] on button "Valider" at bounding box center [372, 292] width 37 height 15
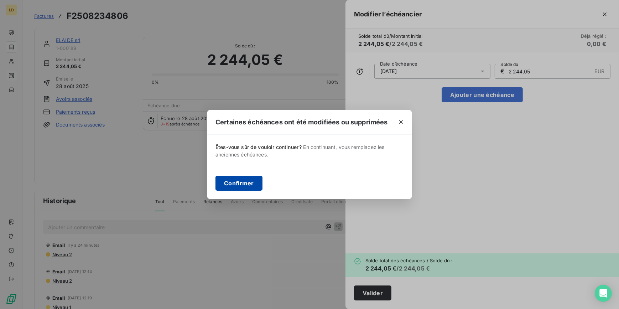
click at [234, 186] on button "Confirmer" at bounding box center [239, 183] width 47 height 15
